Goal: Task Accomplishment & Management: Complete application form

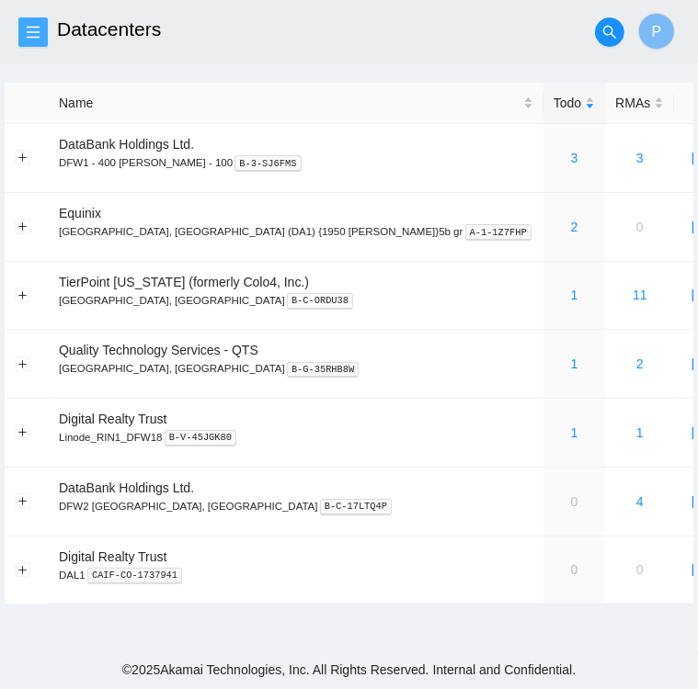
click at [38, 35] on icon "menu" at bounding box center [33, 32] width 15 height 15
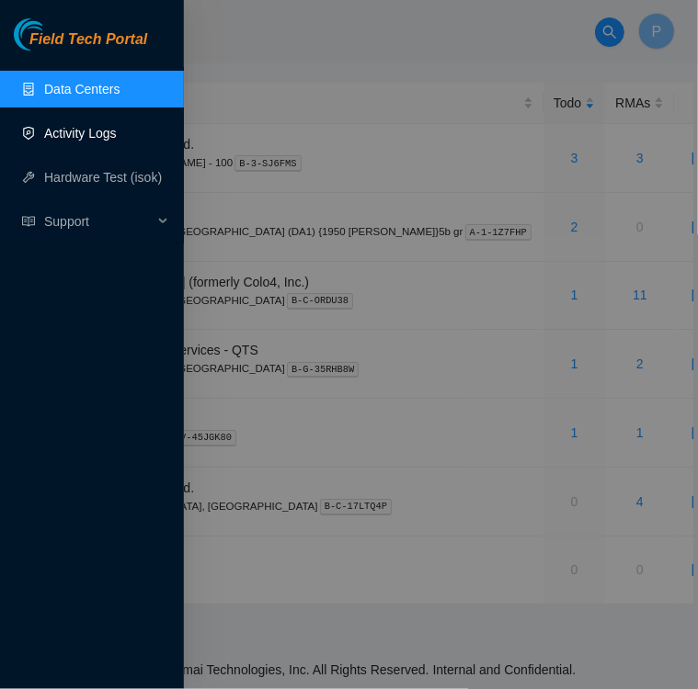
click at [103, 137] on link "Activity Logs" at bounding box center [80, 133] width 73 height 15
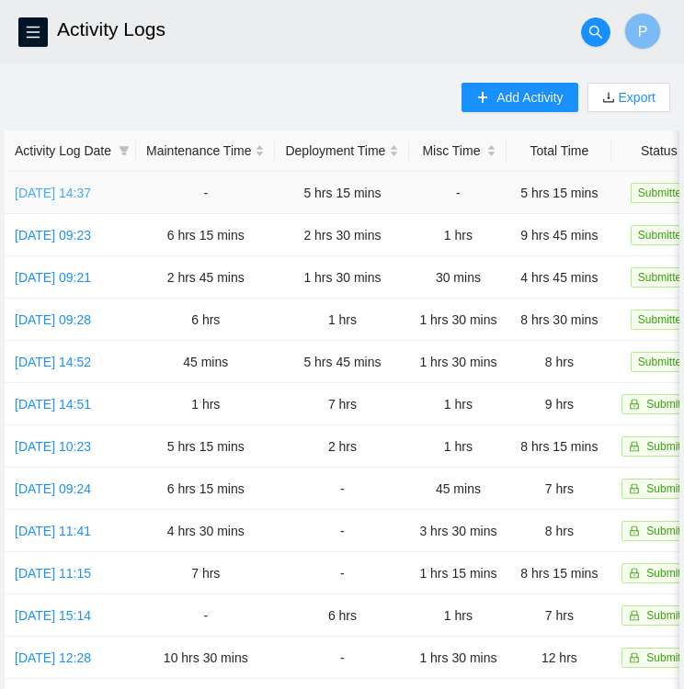
click at [65, 190] on link "[DATE] 14:37" at bounding box center [53, 193] width 76 height 15
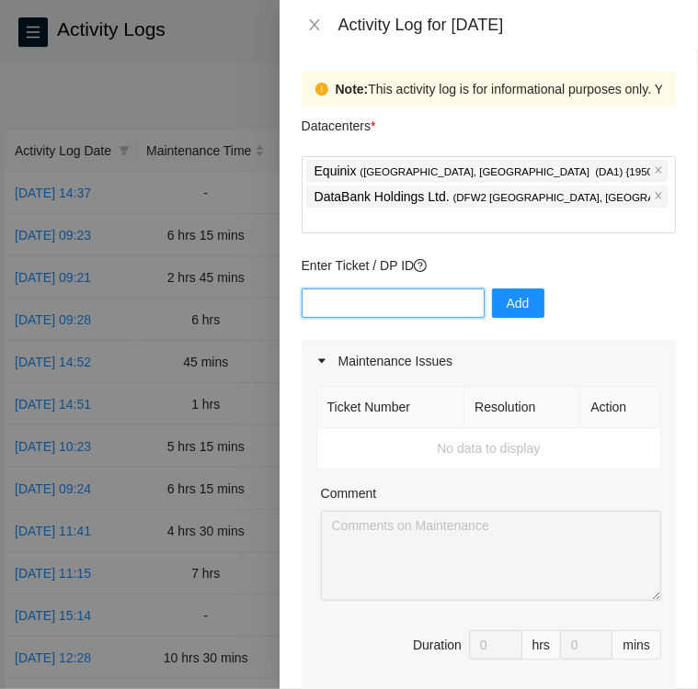
click at [358, 289] on input "text" at bounding box center [392, 303] width 183 height 29
type input "dp83438"
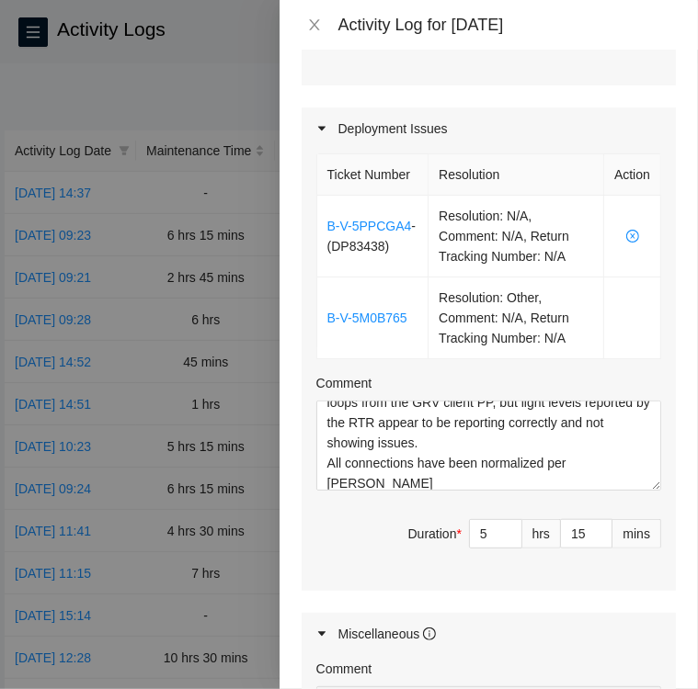
scroll to position [121, 0]
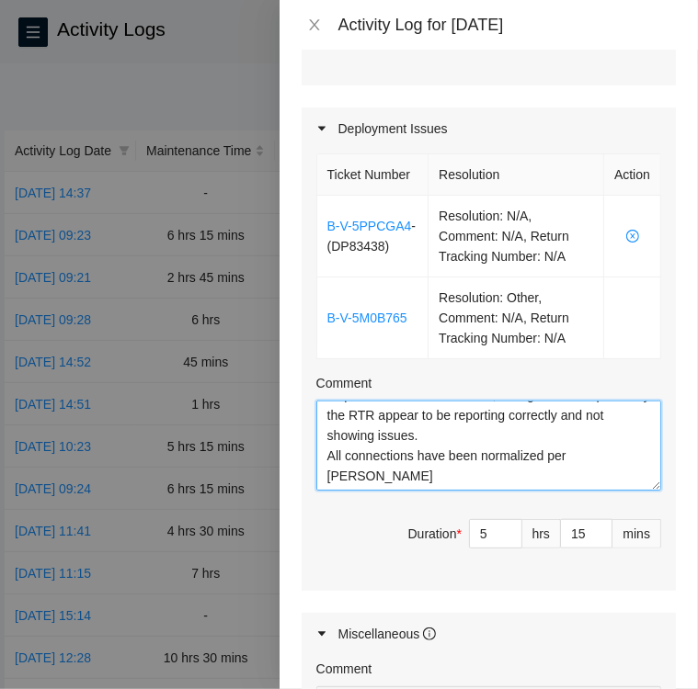
click at [407, 468] on textarea "All paths for DBR have been verified and labeled correctly. With remote help fr…" at bounding box center [488, 446] width 345 height 90
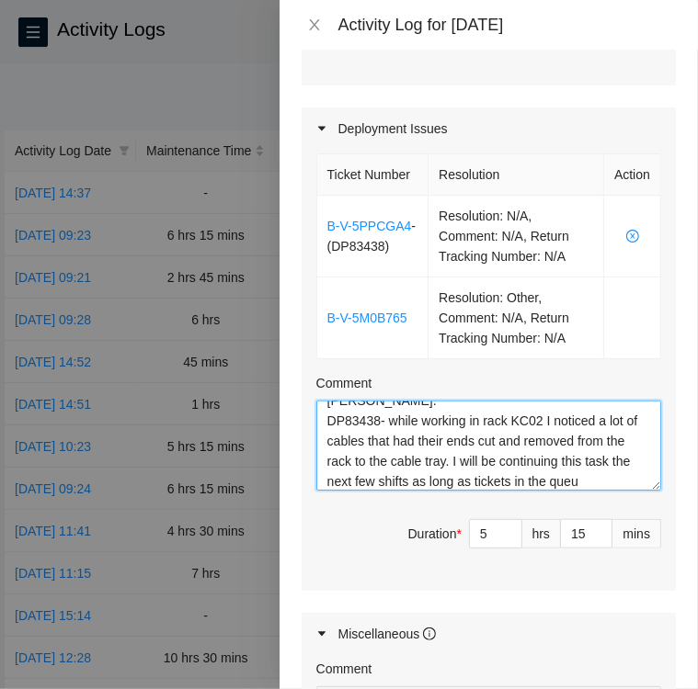
scroll to position [217, 0]
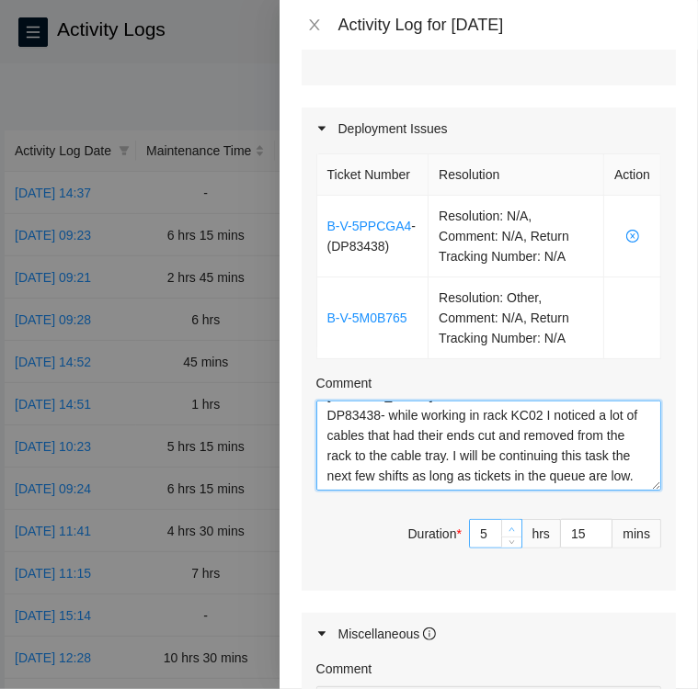
type textarea "All paths for DBR have been verified and labeled correctly. With remote help fr…"
type input "6"
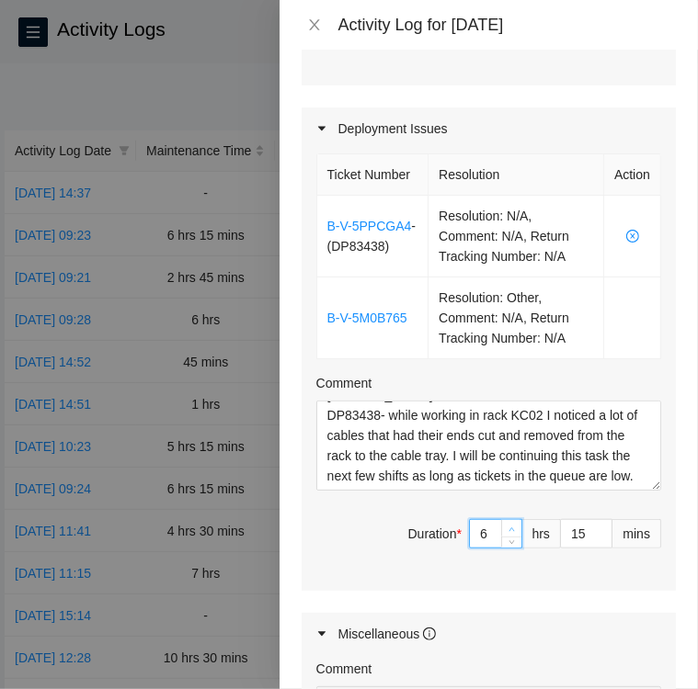
click at [506, 524] on span "up" at bounding box center [511, 529] width 11 height 11
type input "7"
click at [506, 524] on span "up" at bounding box center [511, 529] width 11 height 11
type input "8"
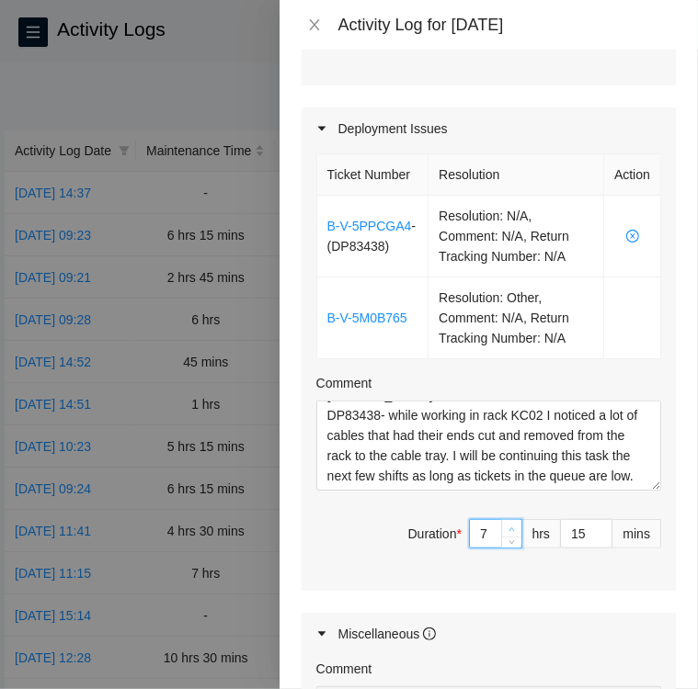
type input "8"
click at [506, 524] on span "up" at bounding box center [511, 529] width 11 height 11
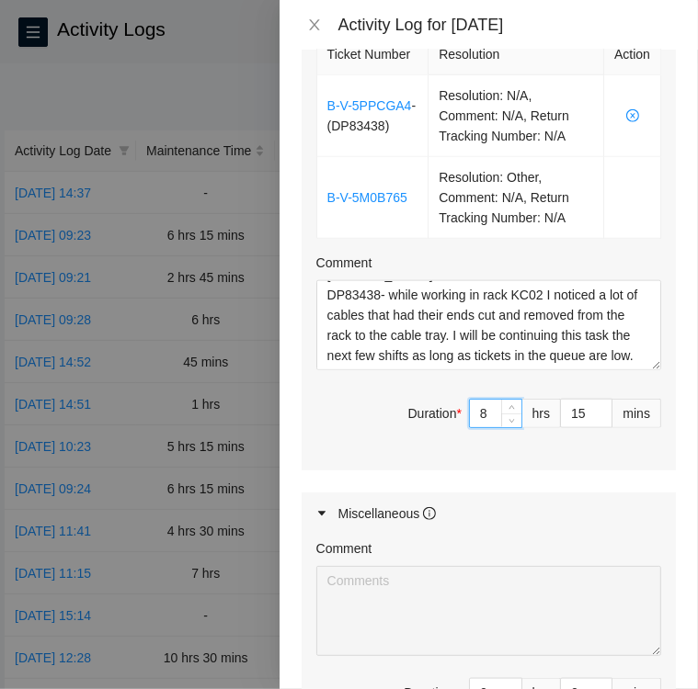
scroll to position [735, 0]
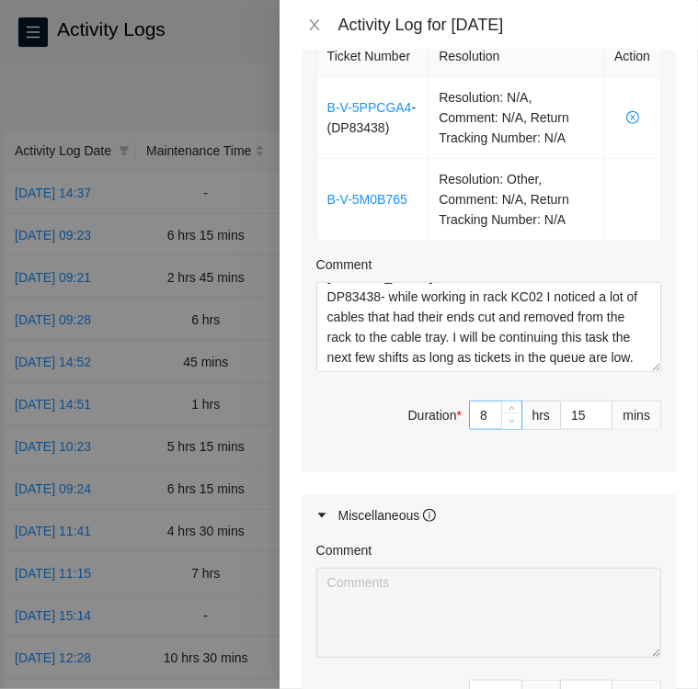
type input "7"
click at [508, 418] on icon "down" at bounding box center [511, 421] width 6 height 6
click at [563, 408] on input "15" at bounding box center [586, 416] width 51 height 28
type input "8"
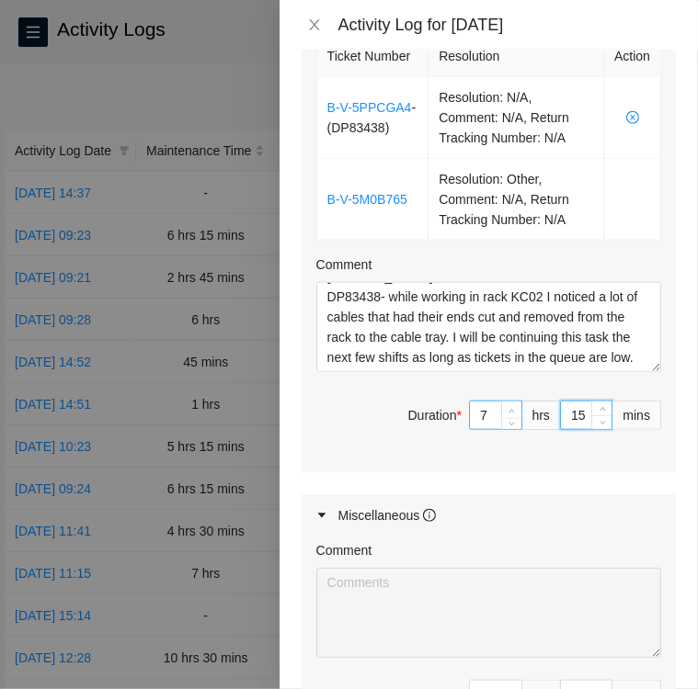
type input "8"
click at [508, 408] on icon "up" at bounding box center [511, 411] width 6 height 6
type input "14"
click at [597, 416] on span "down" at bounding box center [602, 421] width 11 height 11
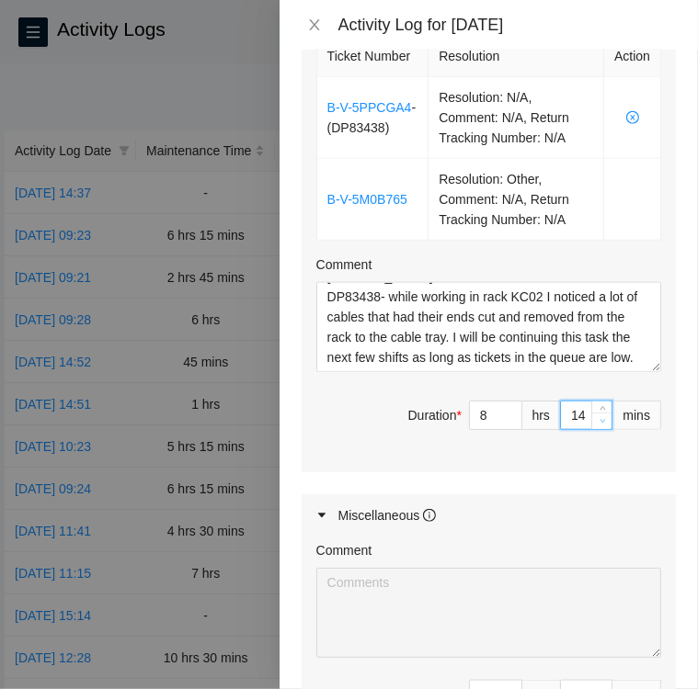
type input "13"
click at [597, 416] on span "down" at bounding box center [602, 421] width 11 height 11
type input "12"
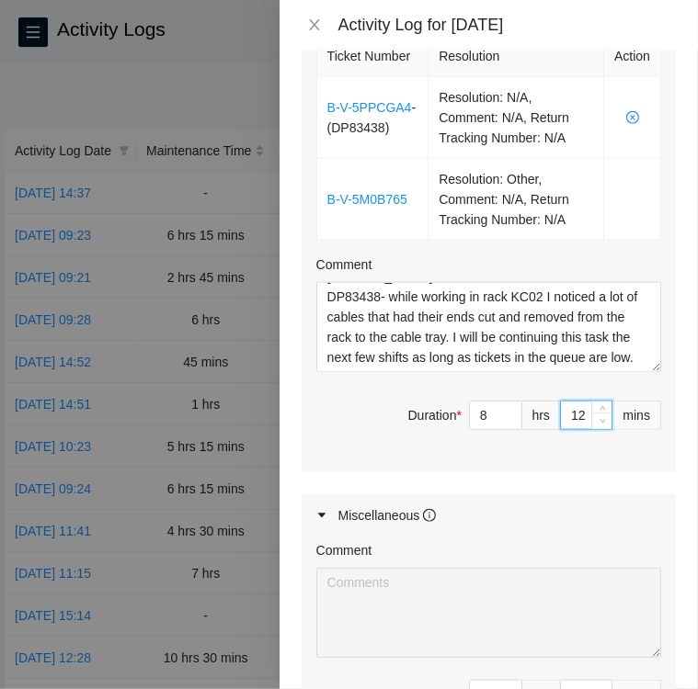
click at [597, 416] on span "down" at bounding box center [602, 421] width 11 height 11
type input "11"
click at [597, 416] on span "down" at bounding box center [602, 421] width 11 height 11
type input "10"
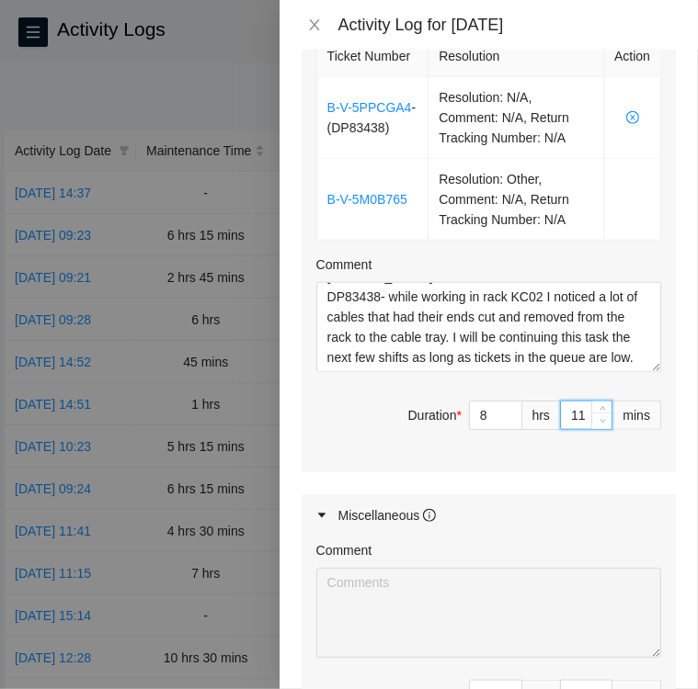
type input "10"
click at [597, 416] on span "down" at bounding box center [602, 421] width 11 height 11
type input "9"
click at [597, 416] on span "down" at bounding box center [602, 421] width 11 height 11
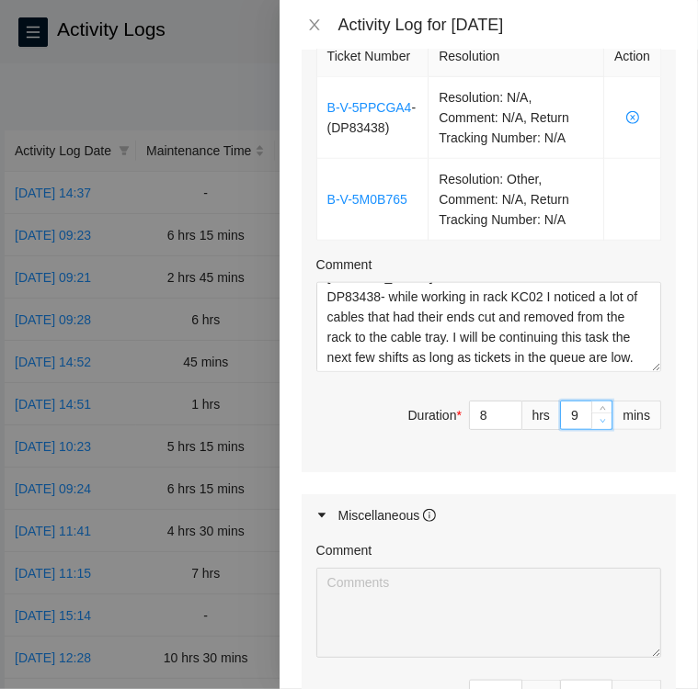
type input "8"
click at [597, 416] on span "down" at bounding box center [602, 421] width 11 height 11
type input "7"
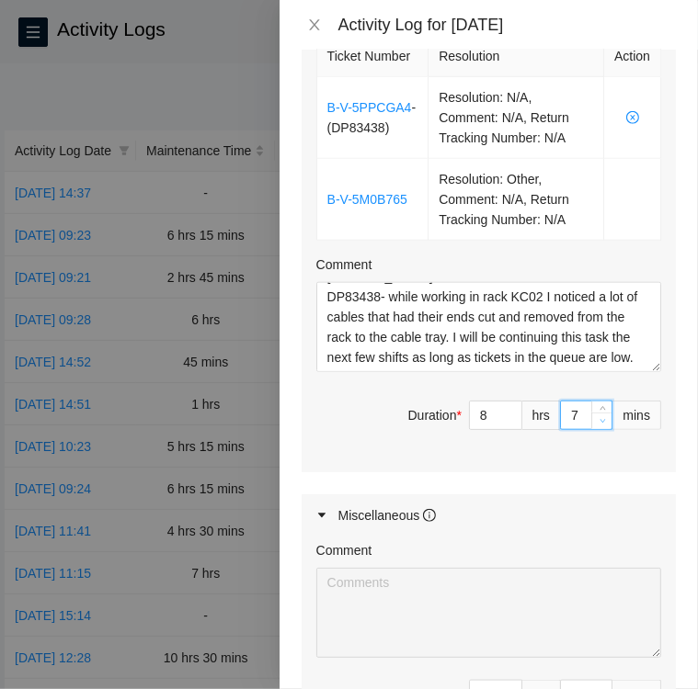
click at [597, 416] on span "down" at bounding box center [602, 421] width 11 height 11
type input "6"
click at [597, 416] on span "down" at bounding box center [602, 421] width 11 height 11
type input "5"
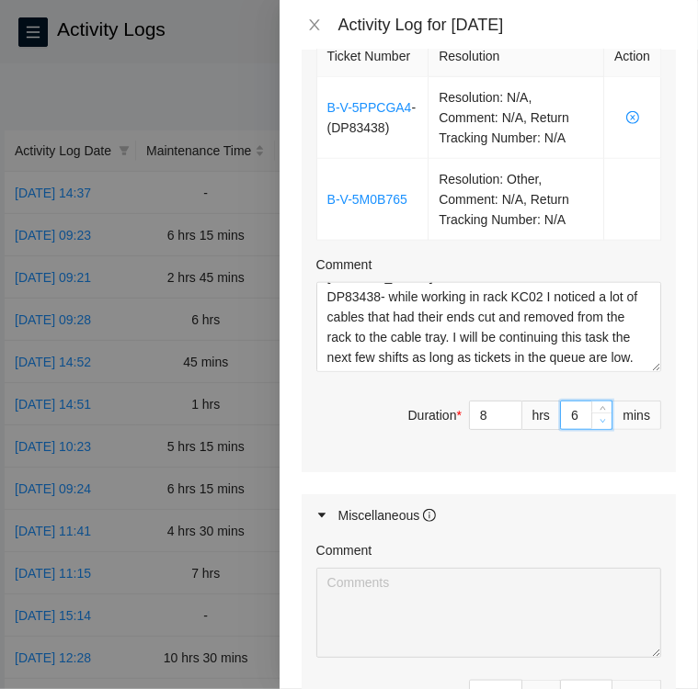
type input "5"
click at [597, 416] on span "down" at bounding box center [602, 421] width 11 height 11
type input "4"
click at [597, 416] on span "down" at bounding box center [602, 421] width 11 height 11
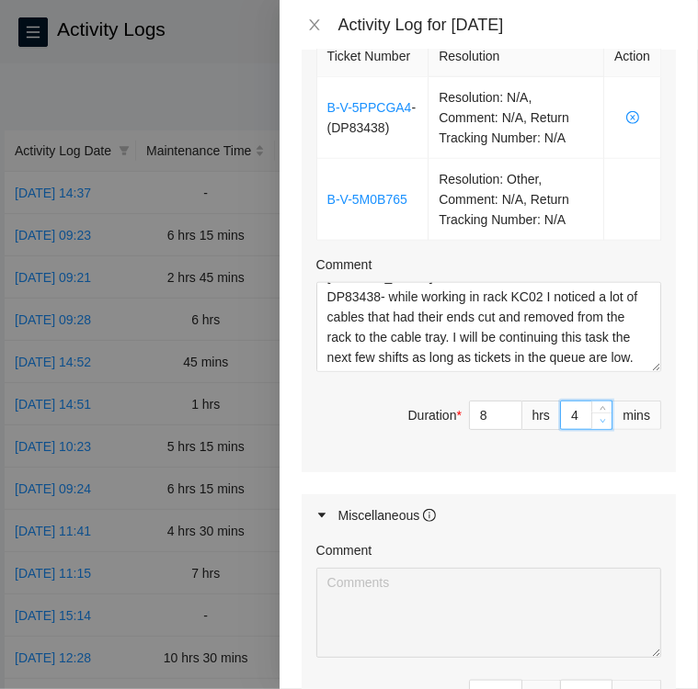
type input "3"
click at [597, 416] on span "down" at bounding box center [602, 421] width 11 height 11
type input "2"
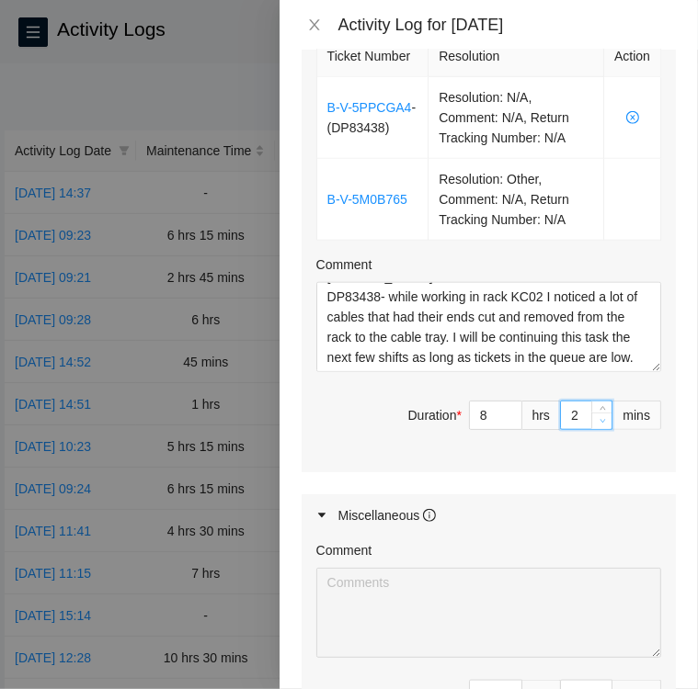
click at [597, 416] on span "down" at bounding box center [602, 421] width 11 height 11
type input "1"
click at [597, 416] on span "down" at bounding box center [602, 421] width 11 height 11
type input "0"
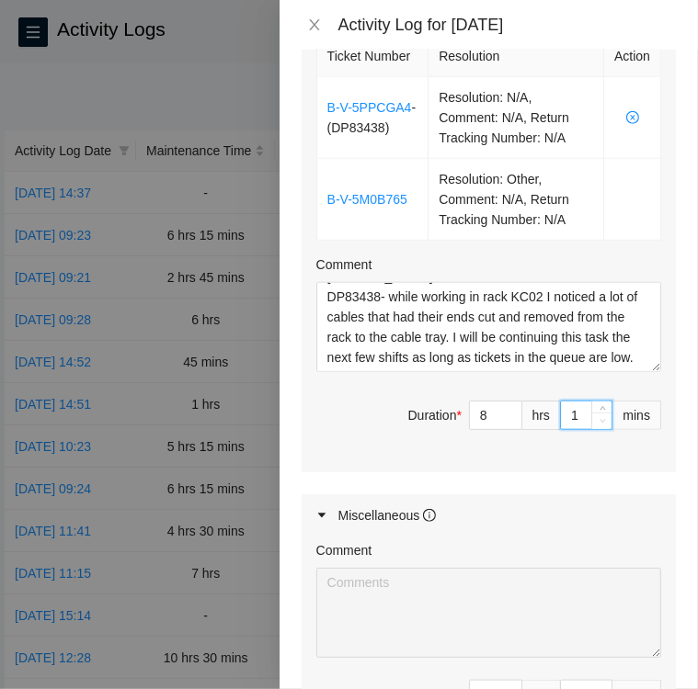
type input "0"
click at [597, 416] on span "down" at bounding box center [602, 421] width 11 height 11
click at [550, 477] on div "Maintenance Issues Ticket Number Resolution Action No data to display Comment D…" at bounding box center [488, 178] width 374 height 1147
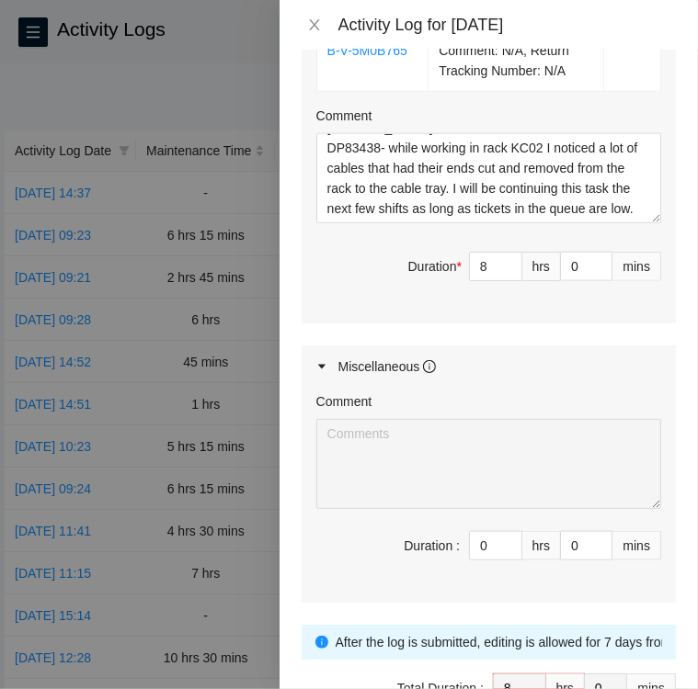
scroll to position [890, 0]
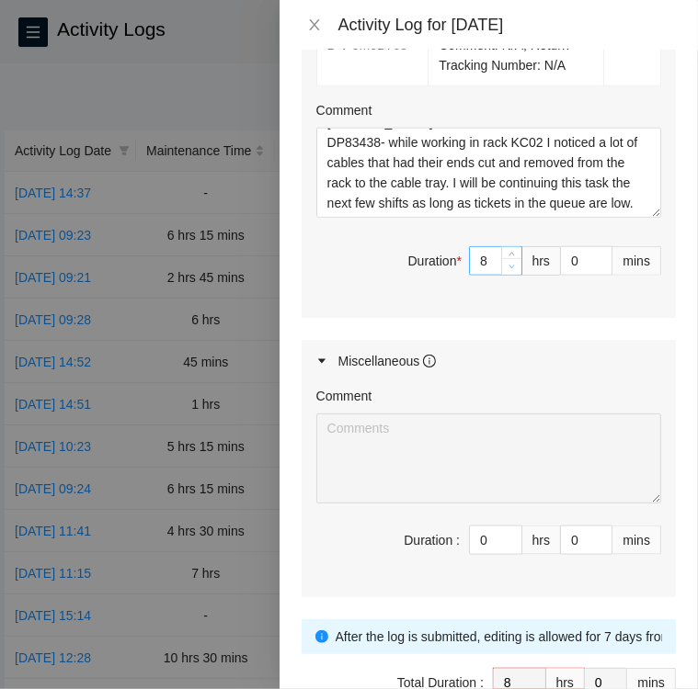
type input "7"
click at [508, 265] on icon "down" at bounding box center [511, 267] width 6 height 6
click at [561, 256] on input "0" at bounding box center [586, 261] width 51 height 28
type input "30"
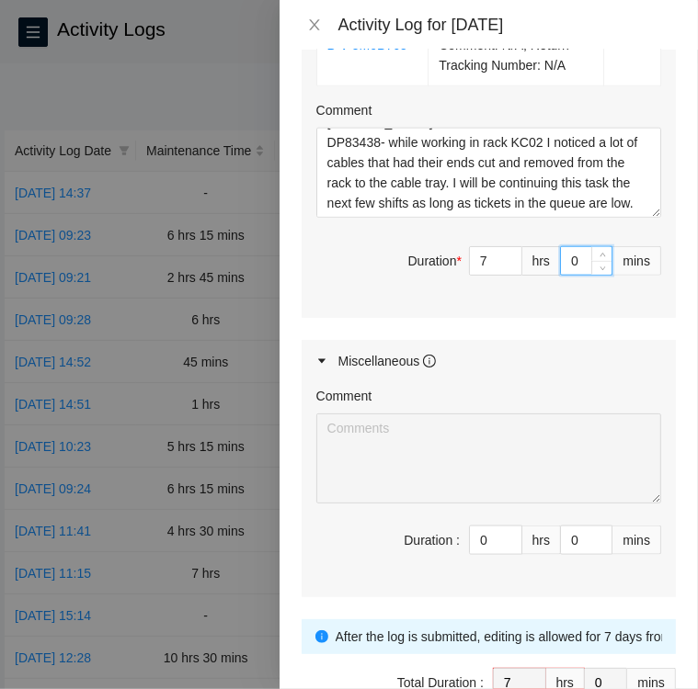
type input "30"
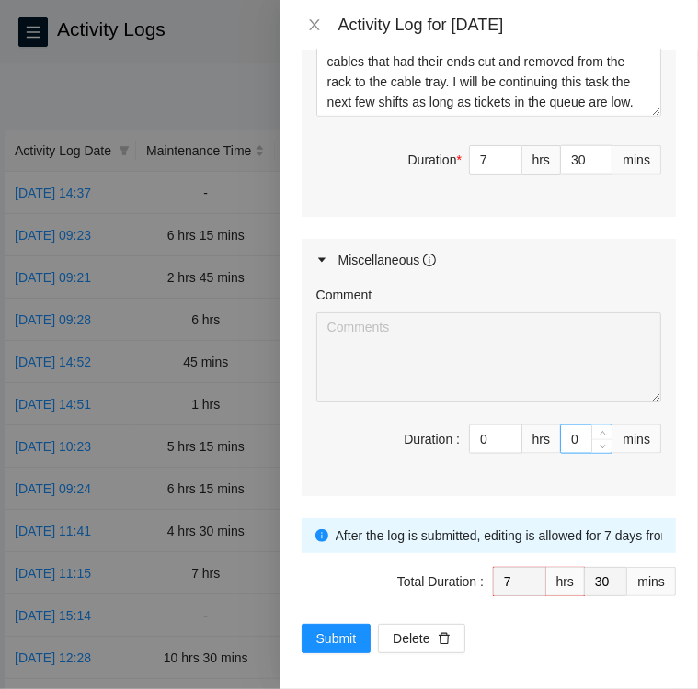
click at [561, 432] on input "0" at bounding box center [586, 440] width 51 height 28
type input "30"
type input "8"
type input "0"
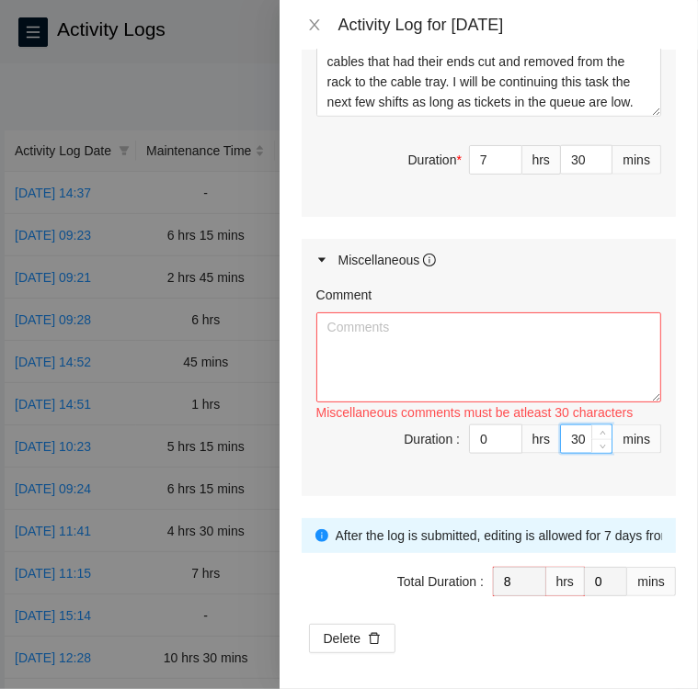
type input "30"
click at [397, 336] on textarea "Comment" at bounding box center [488, 358] width 345 height 90
paste textarea "Activity Log [DATE] Upon arrival there were zero tickets in the que"
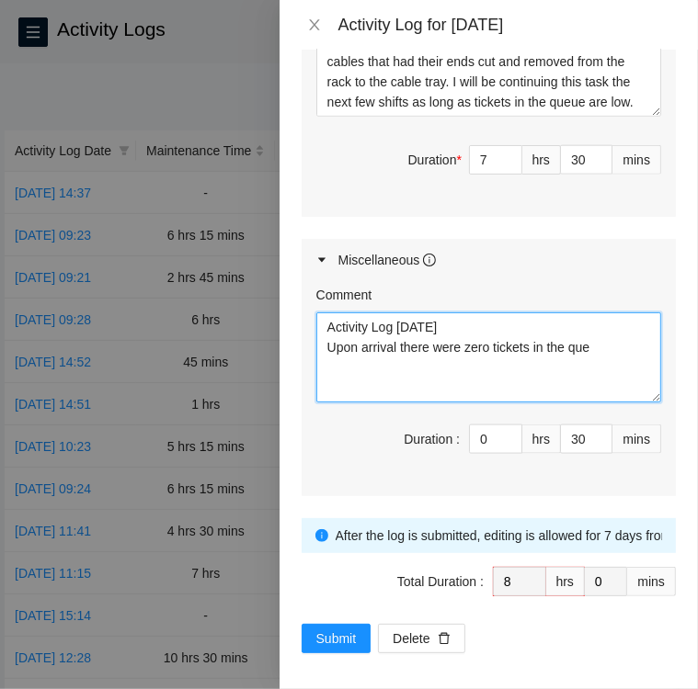
click at [602, 343] on textarea "Activity Log [DATE] Upon arrival there were zero tickets in the que" at bounding box center [488, 358] width 345 height 90
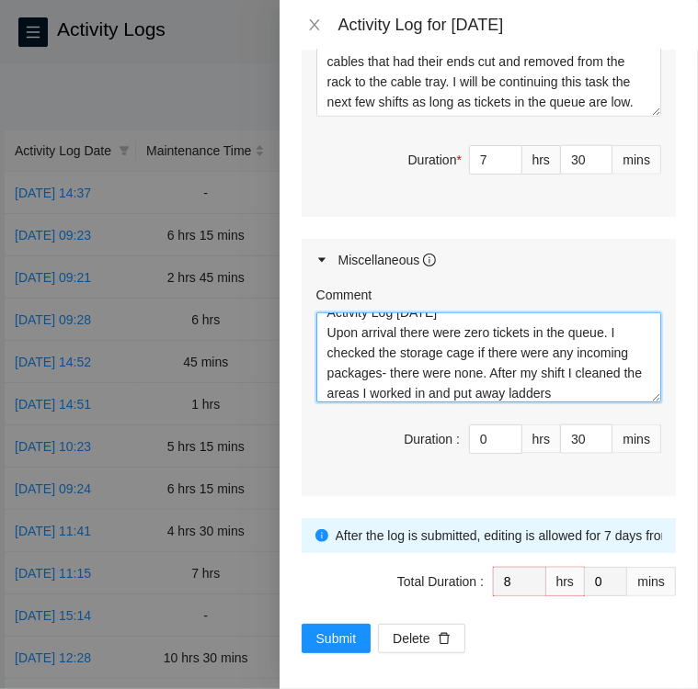
scroll to position [35, 0]
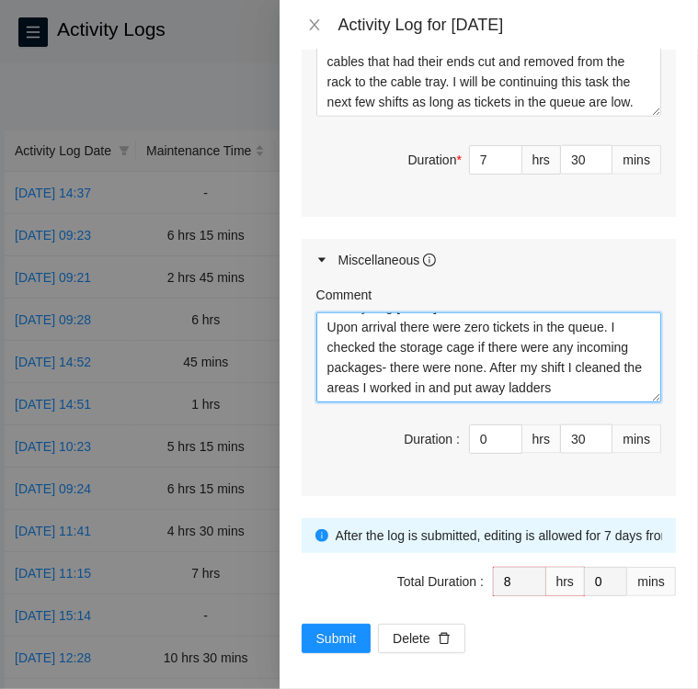
type textarea "Activity Log [DATE] Upon arrival there were zero tickets in the queue. I checke…"
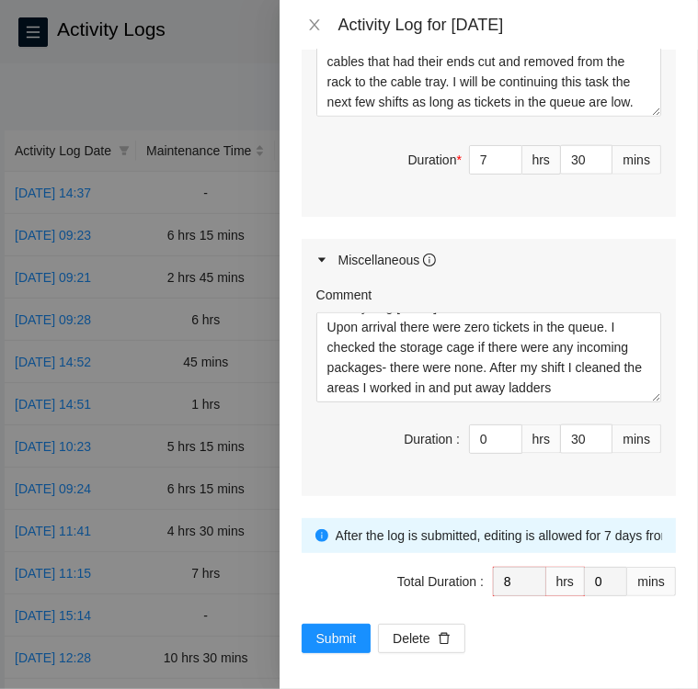
click at [341, 476] on div "Comment Activity Log [DATE] Upon arrival there were zero tickets in the queue. …" at bounding box center [488, 388] width 374 height 215
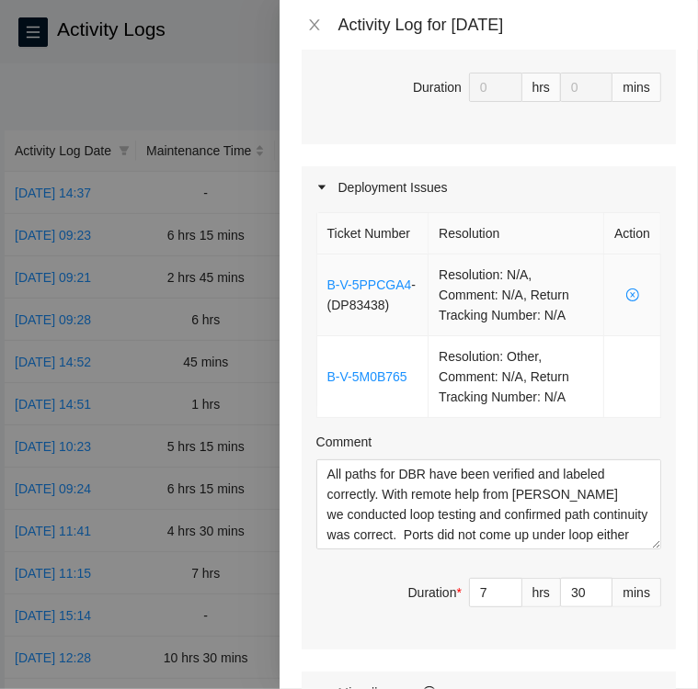
scroll to position [556, 0]
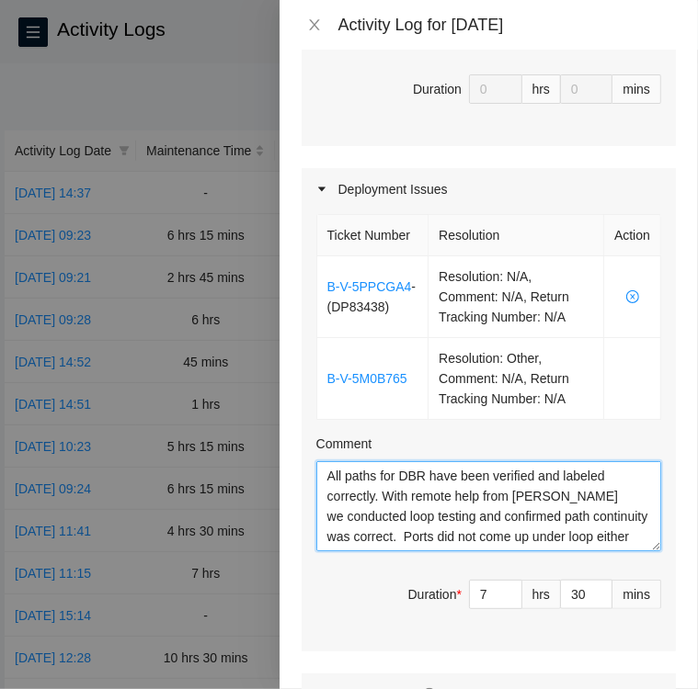
click at [324, 464] on textarea "All paths for DBR have been verified and labeled correctly. With remote help fr…" at bounding box center [488, 506] width 345 height 90
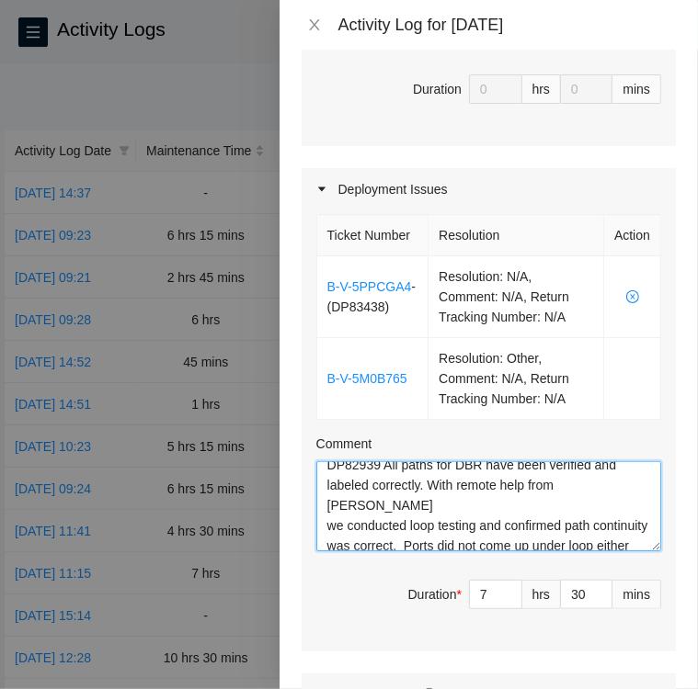
scroll to position [11, 0]
click at [322, 519] on textarea "DP82939 All paths for DBR have been verified and labeled correctly. With remote…" at bounding box center [488, 506] width 345 height 90
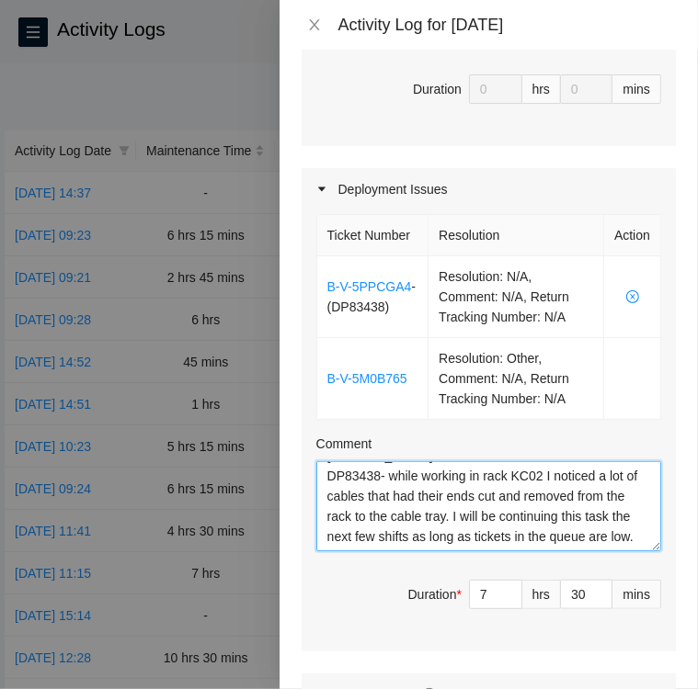
scroll to position [243, 0]
drag, startPoint x: 327, startPoint y: 473, endPoint x: 611, endPoint y: 559, distance: 296.6
click at [611, 559] on div "Ticket Number Resolution Action B-V-5PPCGA4 - ( DP83438 ) Resolution: N/A, Comm…" at bounding box center [488, 431] width 374 height 442
type textarea "DP82939 All paths for DBR have been verified and labeled correctly. With remote…"
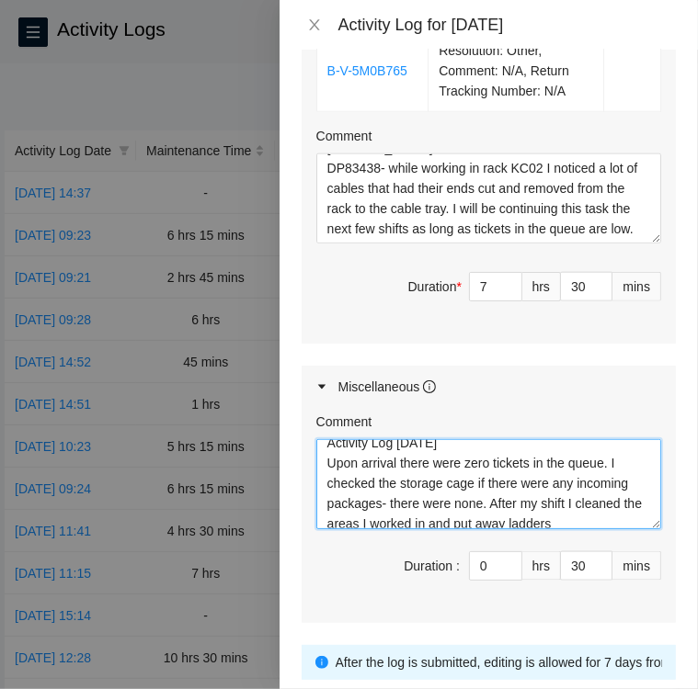
scroll to position [0, 0]
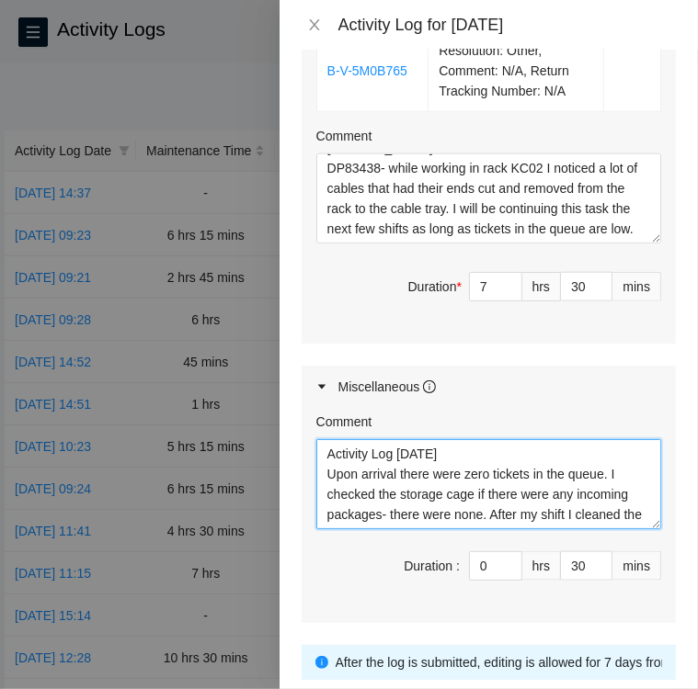
drag, startPoint x: 375, startPoint y: 513, endPoint x: 603, endPoint y: 471, distance: 231.9
click at [603, 471] on textarea "Activity Log [DATE] Upon arrival there were zero tickets in the queue. I checke…" at bounding box center [488, 484] width 345 height 90
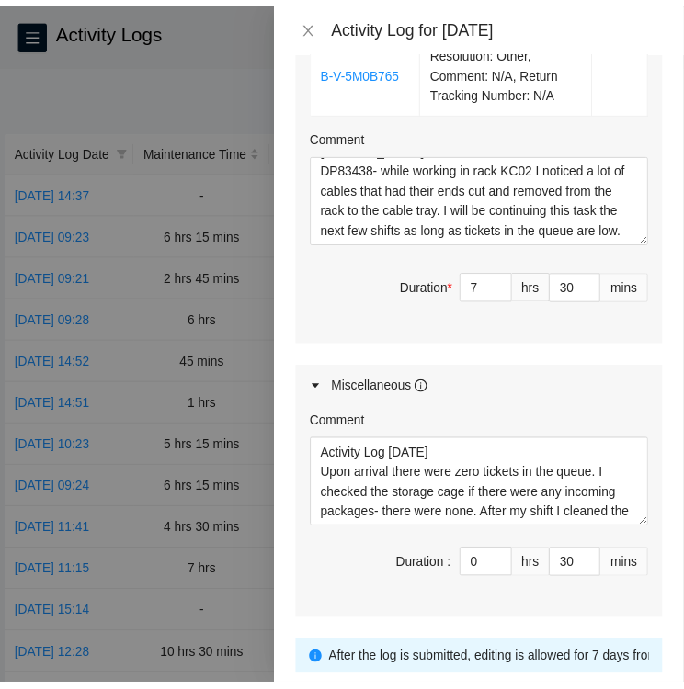
scroll to position [991, 0]
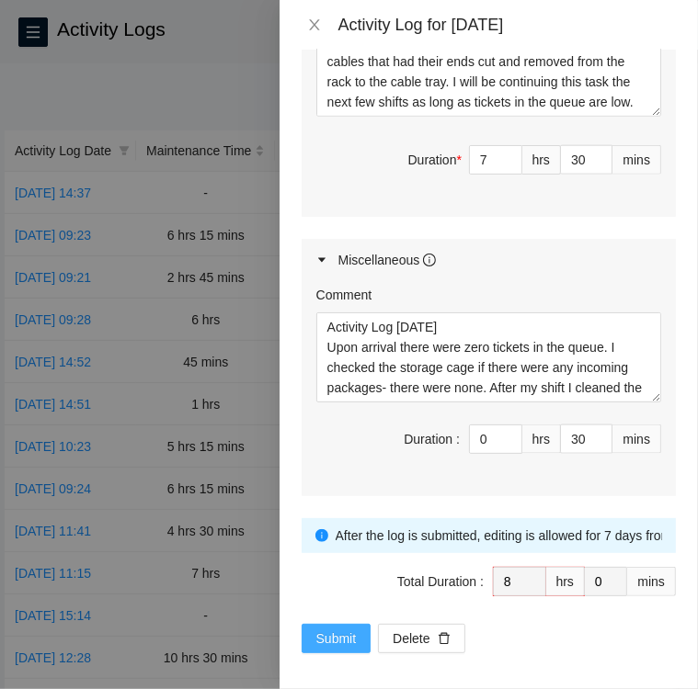
click at [330, 630] on span "Submit" at bounding box center [336, 639] width 40 height 20
